Goal: Transaction & Acquisition: Purchase product/service

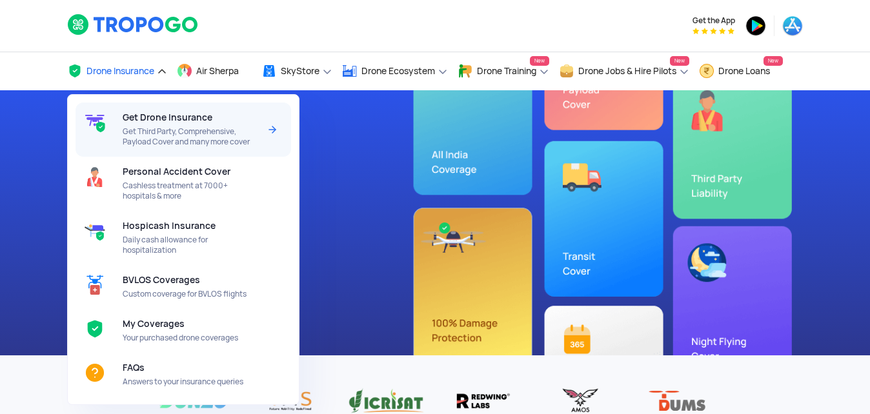
click at [159, 132] on span "Get Third Party, Comprehensive, Payload Cover and many more cover" at bounding box center [191, 136] width 136 height 21
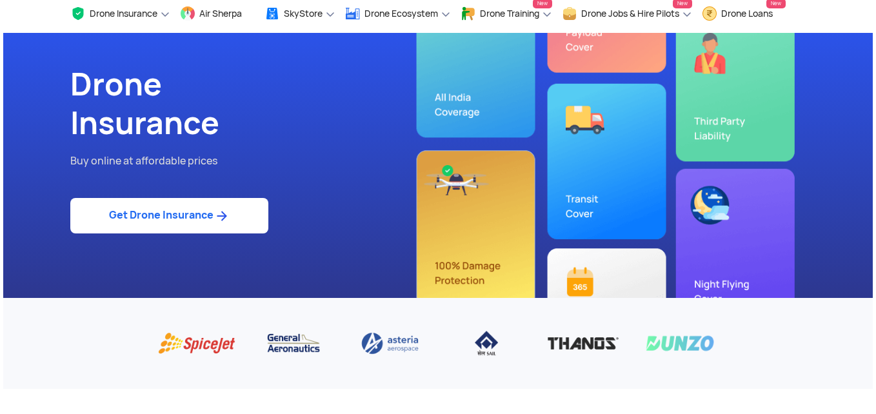
scroll to position [129, 0]
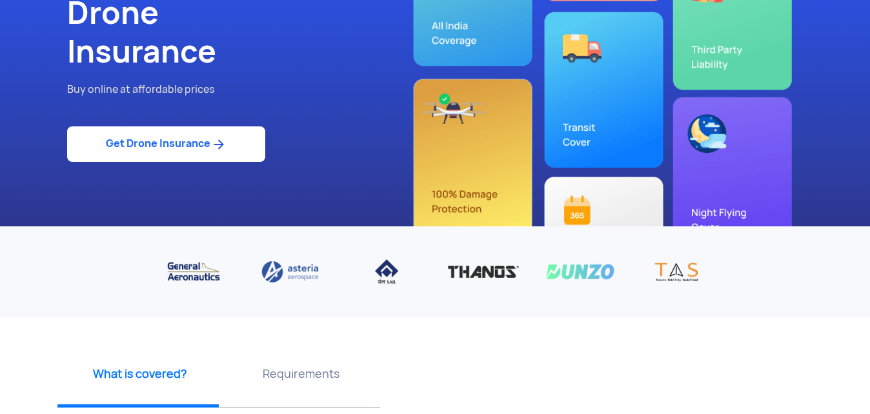
click at [187, 139] on link "Get Drone Insurance" at bounding box center [166, 143] width 198 height 35
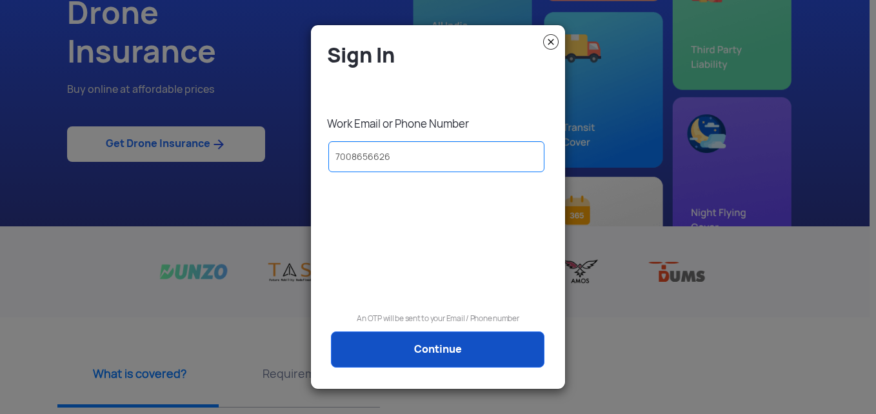
type input "7008656626"
click at [418, 345] on link "Continue" at bounding box center [438, 350] width 214 height 36
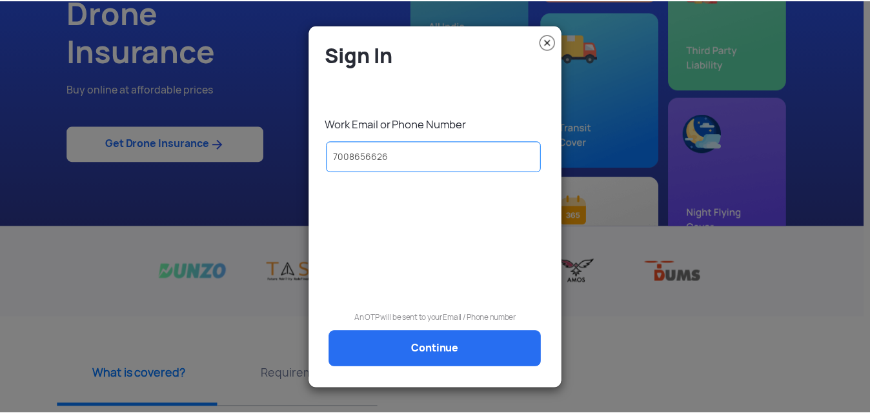
scroll to position [0, 0]
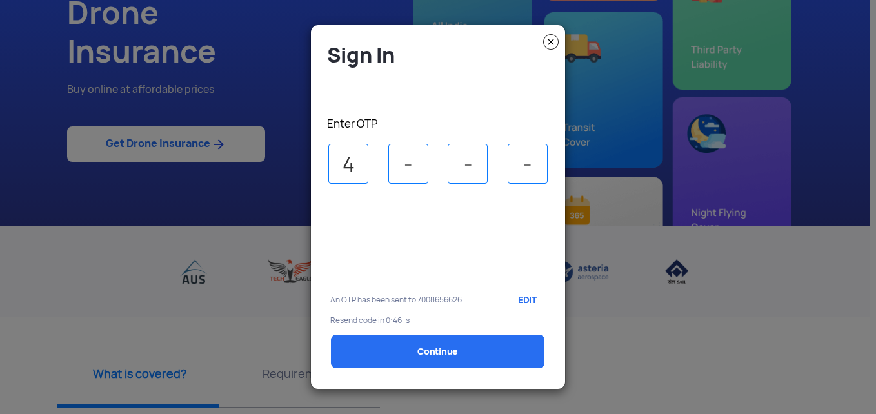
type input "4"
type input "1"
type input "0"
type input "3"
select select "1000000"
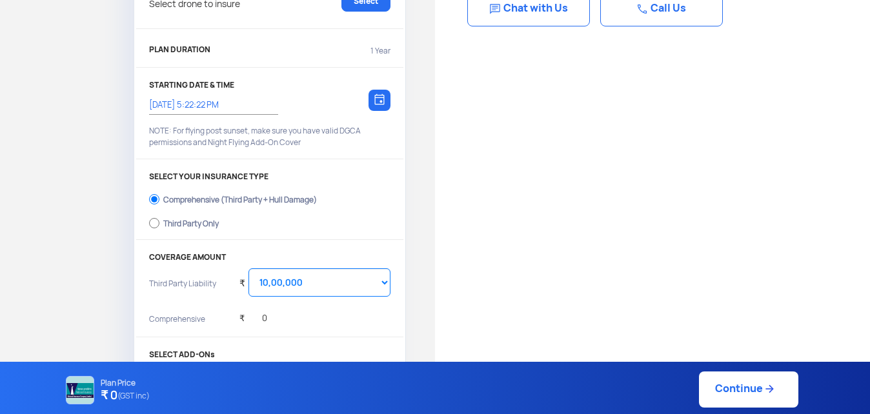
type input "[DATE] 5:32:00 PM"
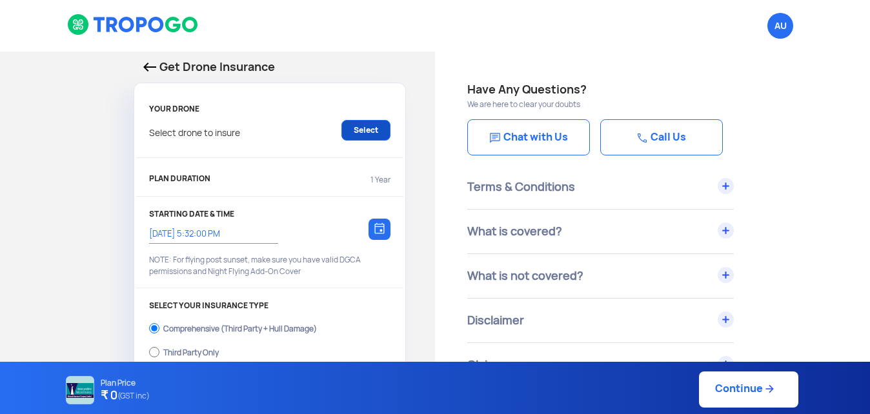
click at [366, 130] on link "Select" at bounding box center [365, 130] width 49 height 21
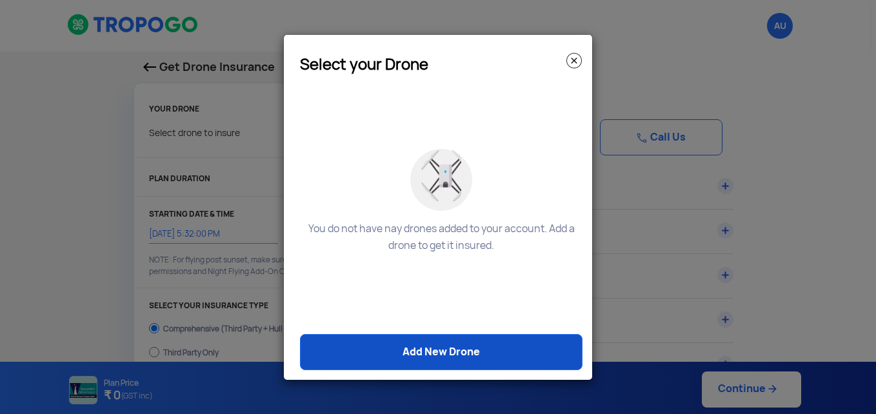
click at [442, 356] on link "Add New Drone" at bounding box center [441, 352] width 283 height 36
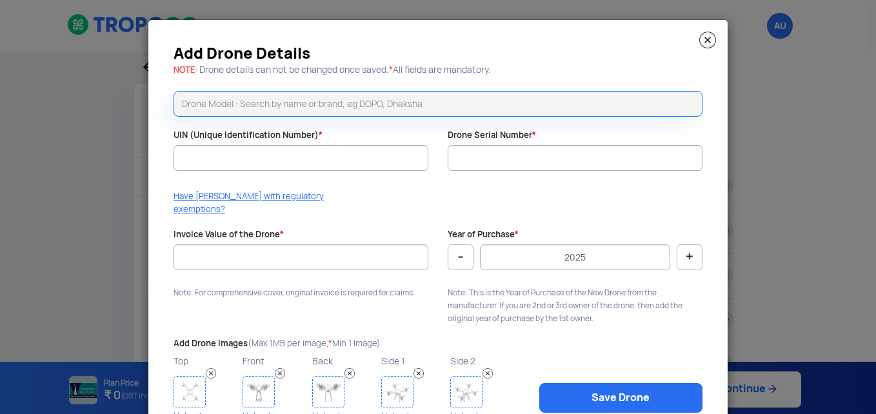
click at [705, 40] on img at bounding box center [708, 40] width 17 height 17
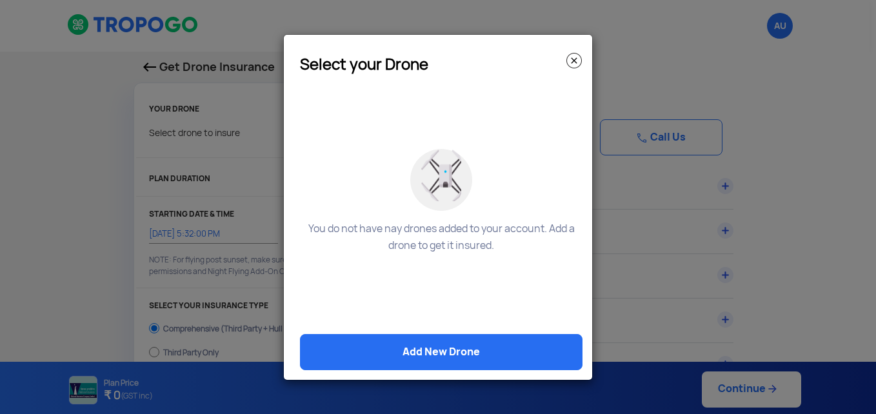
click at [575, 60] on img at bounding box center [574, 60] width 15 height 15
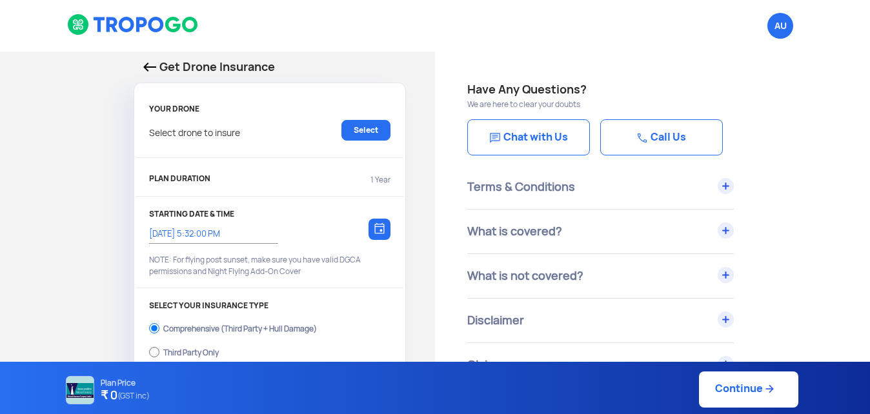
click at [672, 132] on link "Call Us" at bounding box center [661, 137] width 123 height 36
click at [657, 134] on link "Call Us" at bounding box center [661, 137] width 123 height 36
click at [531, 138] on link "Chat with Us" at bounding box center [528, 137] width 123 height 36
